Goal: Task Accomplishment & Management: Complete application form

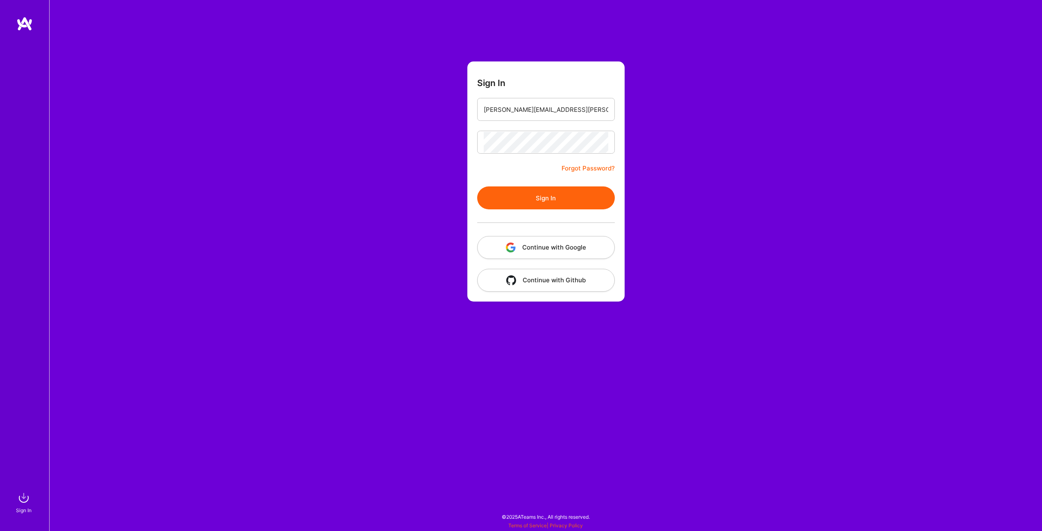
click at [563, 201] on button "Sign In" at bounding box center [546, 197] width 138 height 23
click at [573, 202] on button "Sign In" at bounding box center [546, 197] width 138 height 23
click at [577, 199] on button "Sign In" at bounding box center [546, 197] width 138 height 23
click at [589, 169] on link "Forgot Password?" at bounding box center [587, 168] width 53 height 10
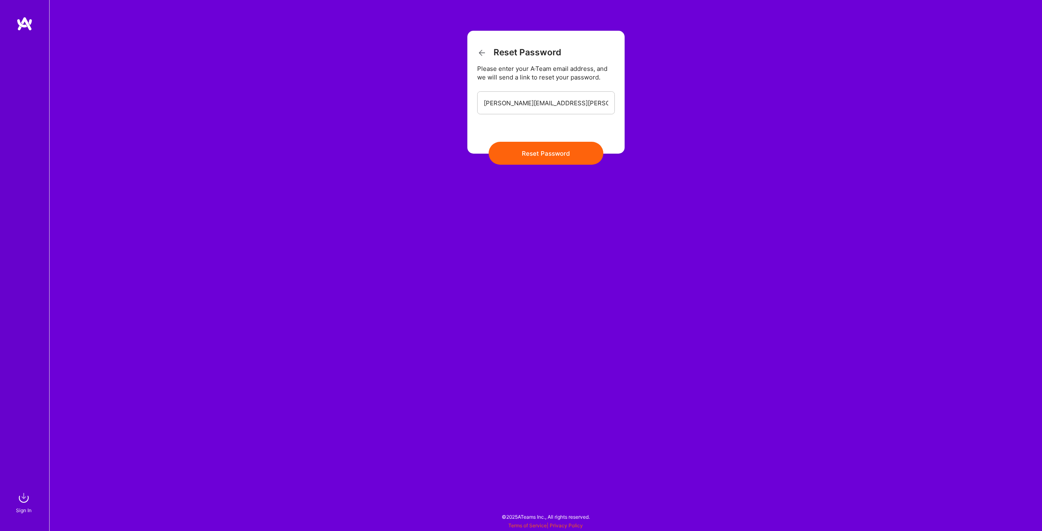
click at [559, 156] on button "Reset Password" at bounding box center [546, 153] width 115 height 23
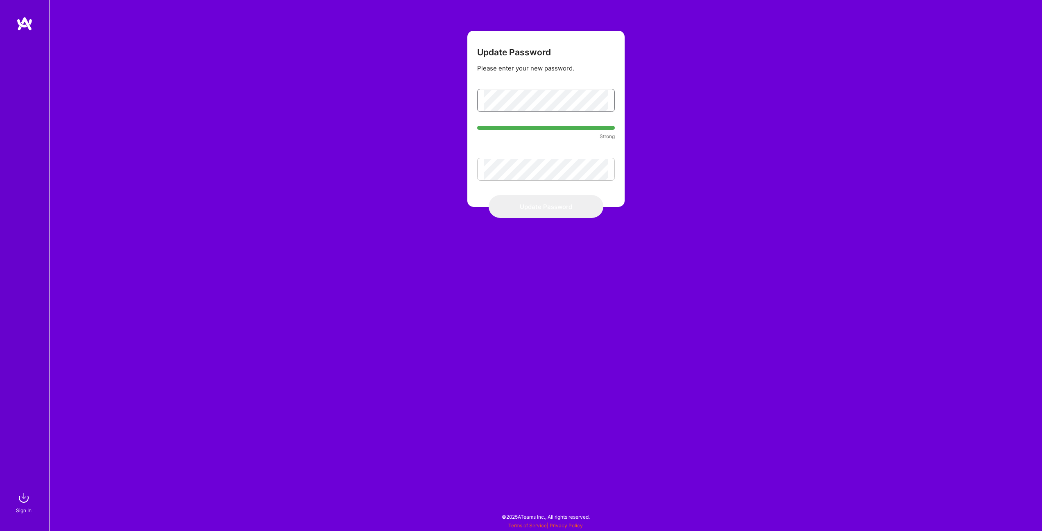
click at [469, 97] on form "Update Password Please enter your new password. Strong Update Password" at bounding box center [545, 119] width 157 height 176
click at [661, 390] on div "Update Password Please enter your new password. Strong Update Password" at bounding box center [545, 265] width 993 height 531
click at [566, 218] on div "Update Password Please enter your new password. Strong Update Password" at bounding box center [545, 265] width 993 height 531
click at [562, 212] on button "Update Password" at bounding box center [546, 206] width 115 height 23
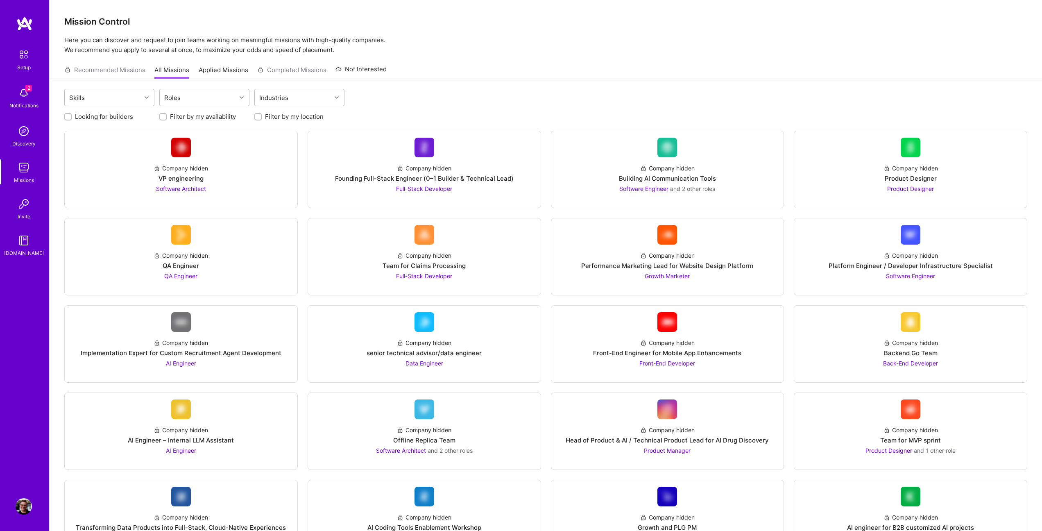
click at [127, 77] on div "Recommended Missions All Missions Applied Missions Completed Missions Not Inter…" at bounding box center [225, 70] width 322 height 18
click at [126, 70] on div "Recommended Missions All Missions Applied Missions Completed Missions Not Inter…" at bounding box center [225, 70] width 322 height 18
click at [217, 75] on link "Applied Missions" at bounding box center [224, 73] width 50 height 14
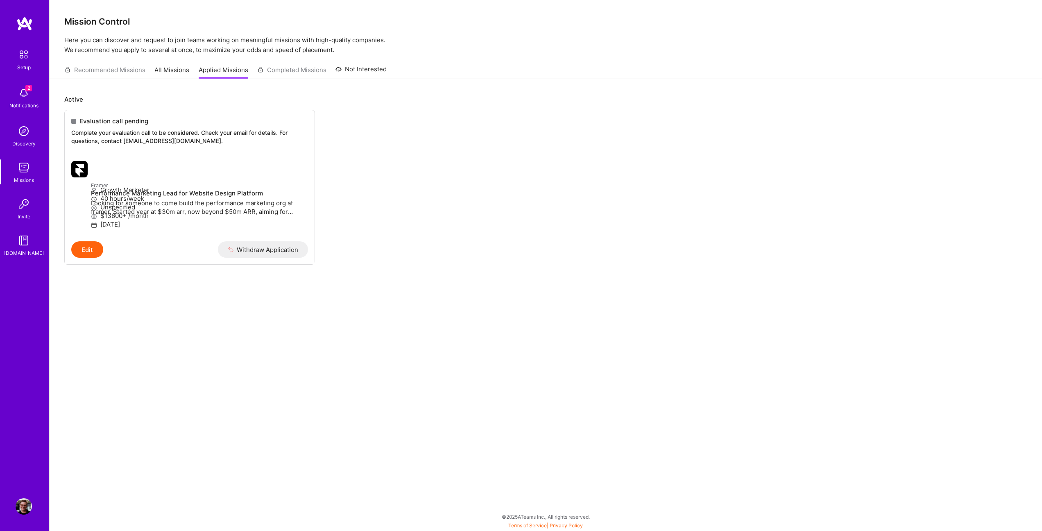
click at [22, 96] on img at bounding box center [24, 93] width 16 height 16
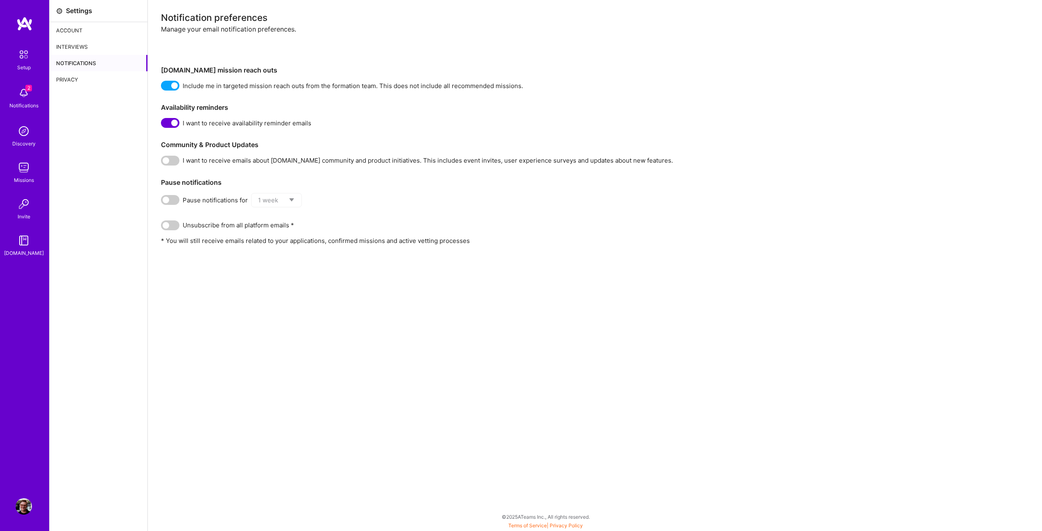
click at [94, 46] on div "Interviews" at bounding box center [99, 46] width 98 height 16
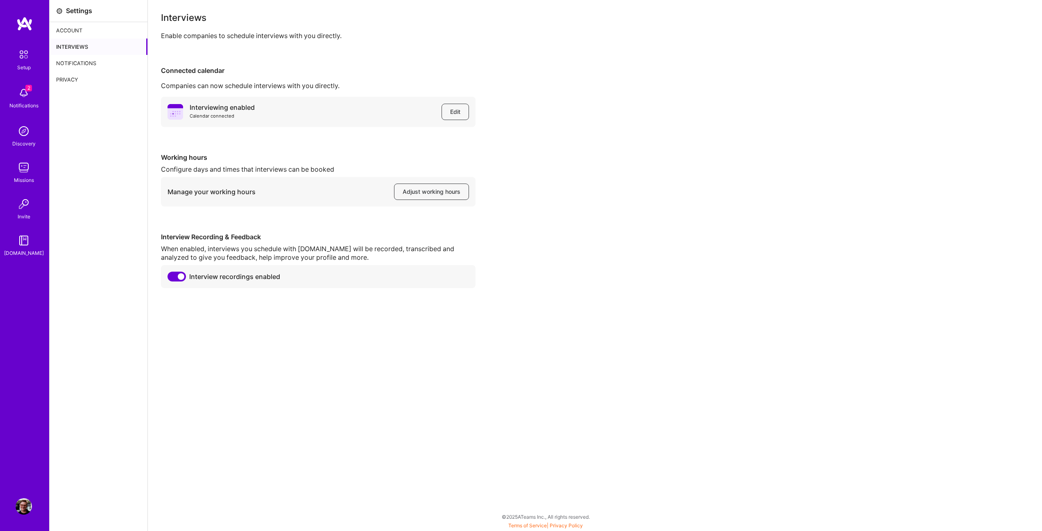
click at [90, 32] on div "Account" at bounding box center [99, 30] width 98 height 16
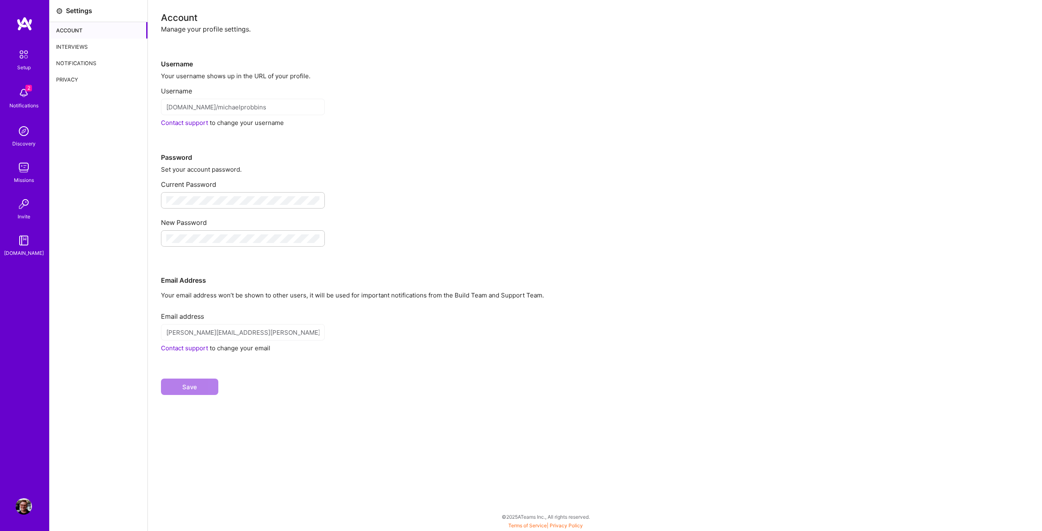
click at [97, 64] on div "Notifications" at bounding box center [99, 63] width 98 height 16
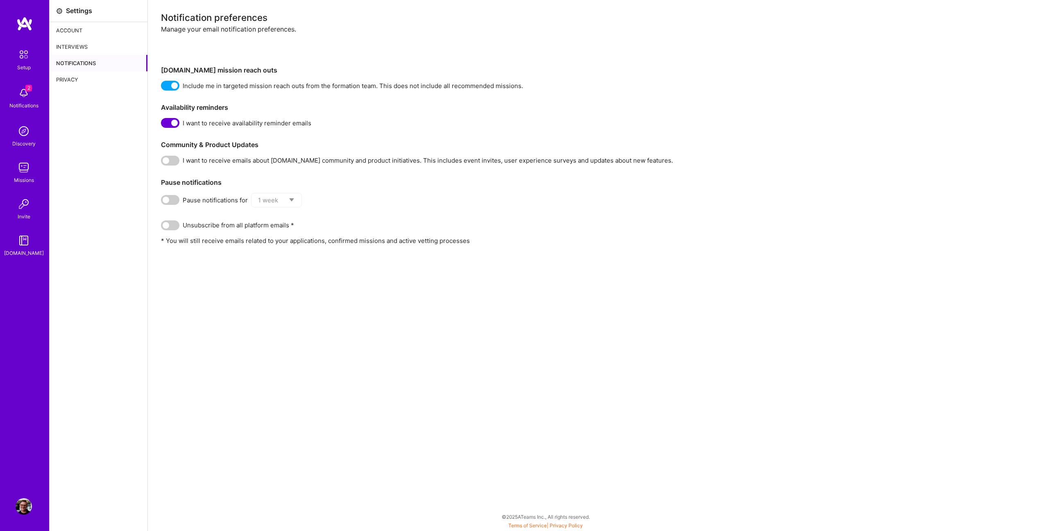
click at [95, 75] on div "Privacy" at bounding box center [99, 79] width 98 height 16
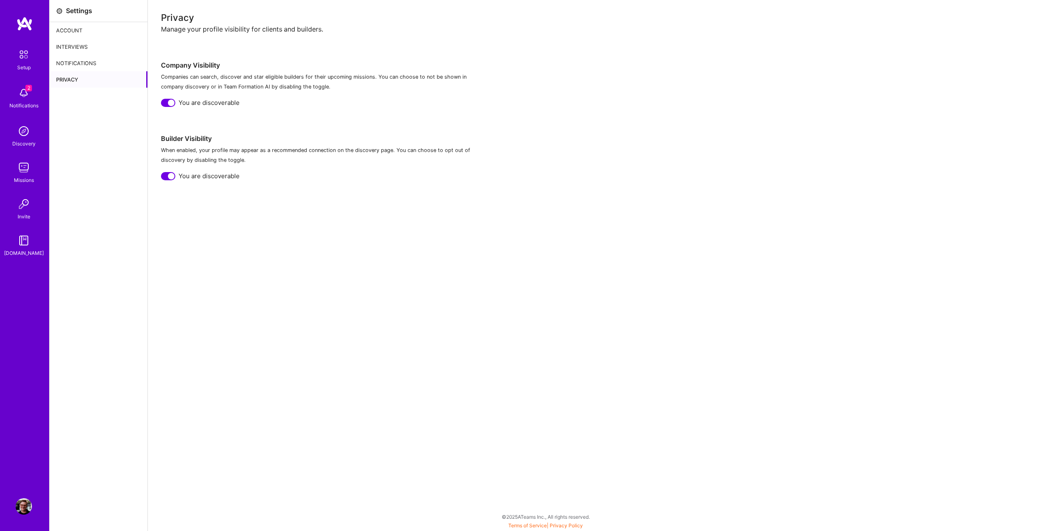
click at [20, 94] on img at bounding box center [24, 93] width 16 height 16
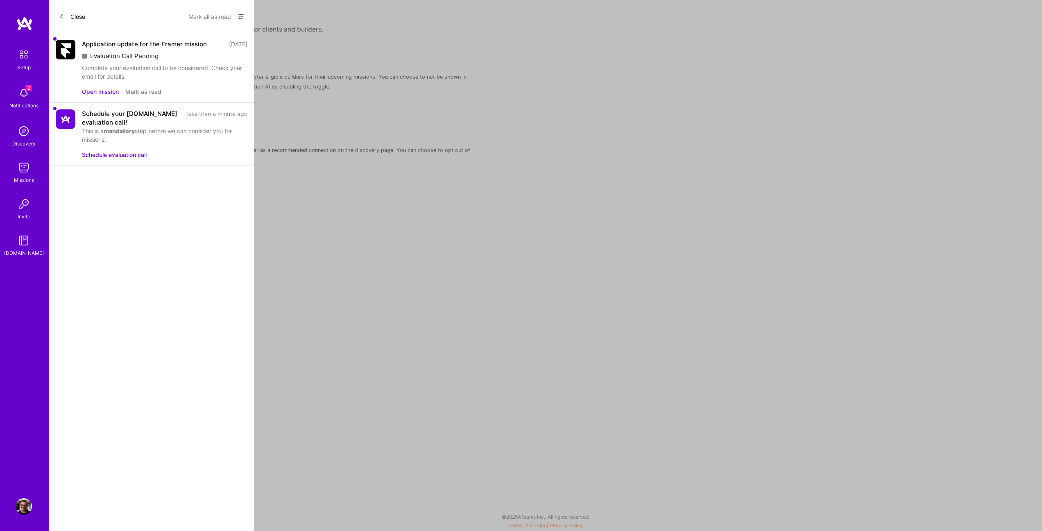
click at [144, 45] on div "Application update for the Framer mission" at bounding box center [144, 44] width 125 height 9
click at [113, 89] on button "Open mission" at bounding box center [100, 91] width 37 height 9
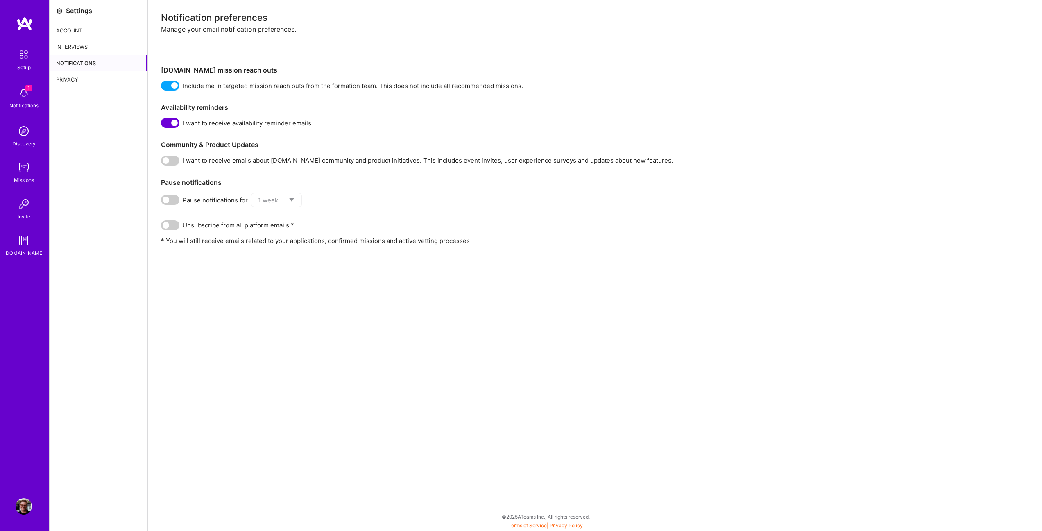
click at [38, 215] on link "Invite" at bounding box center [23, 208] width 51 height 25
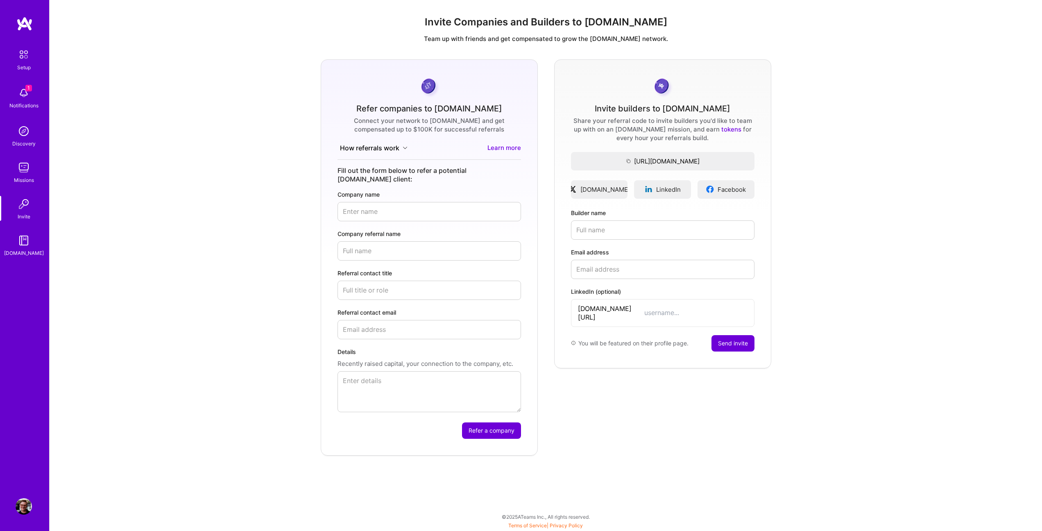
click at [39, 176] on link "Missions" at bounding box center [23, 171] width 51 height 25
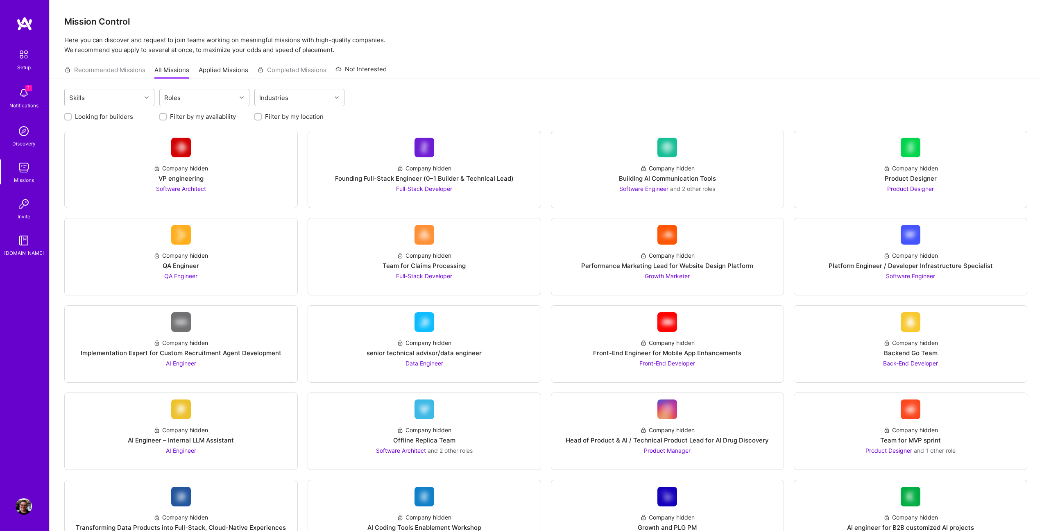
click at [38, 139] on link "Discovery" at bounding box center [23, 135] width 51 height 25
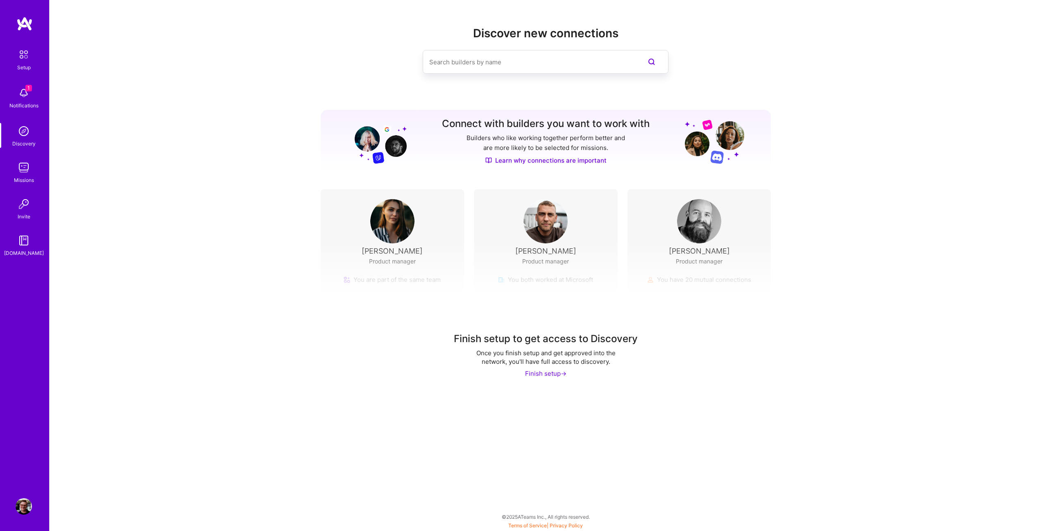
click at [38, 216] on link "Invite" at bounding box center [23, 208] width 51 height 25
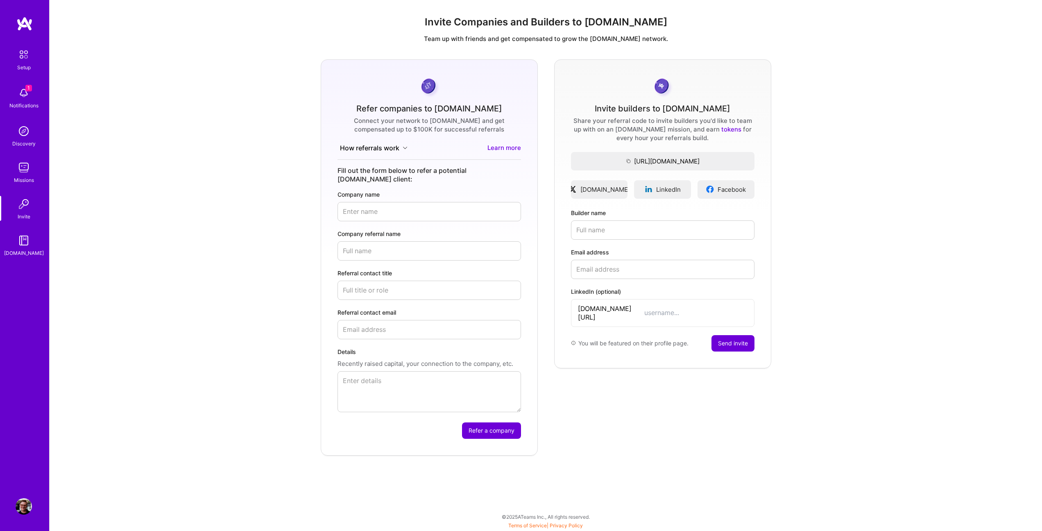
click at [38, 241] on link "A.Guide" at bounding box center [23, 244] width 51 height 25
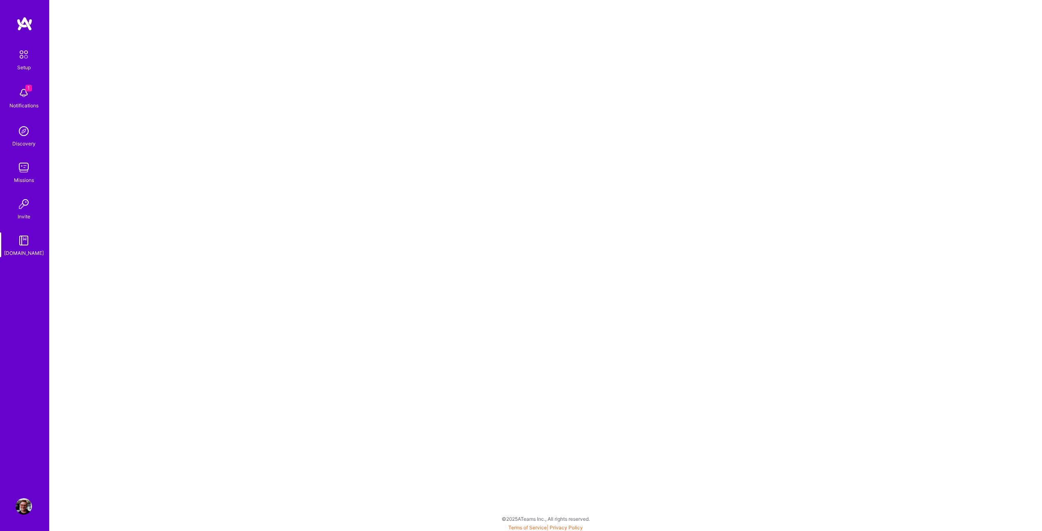
click at [41, 90] on div "1 Notifications" at bounding box center [23, 97] width 51 height 28
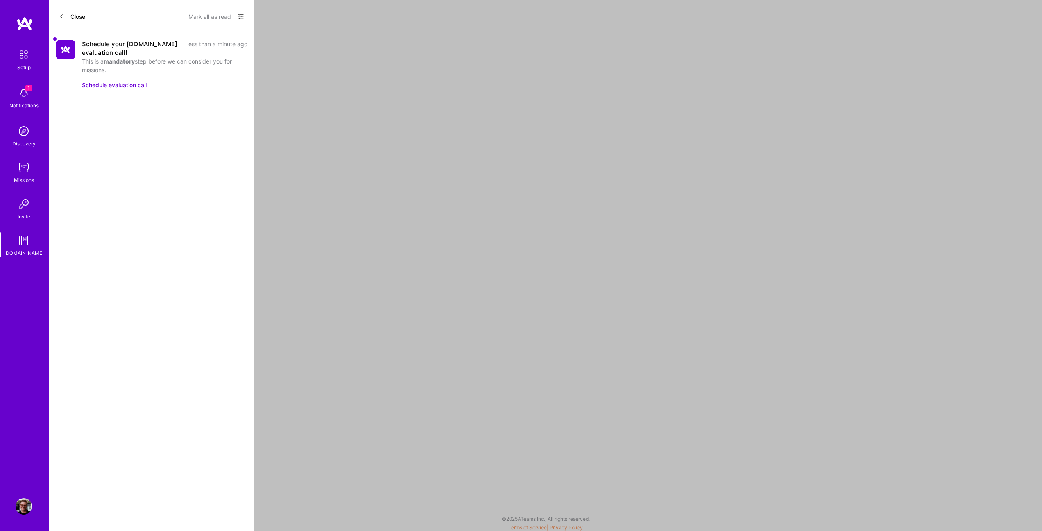
click at [70, 52] on img at bounding box center [66, 50] width 20 height 20
click at [105, 83] on button "Schedule evaluation call" at bounding box center [114, 85] width 65 height 9
